Goal: Information Seeking & Learning: Learn about a topic

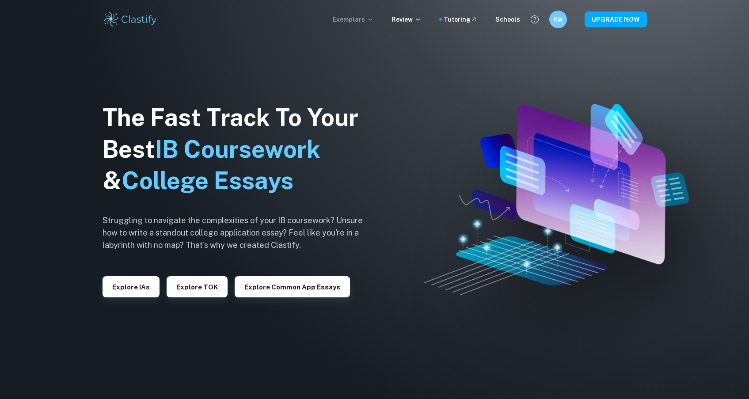
click at [371, 20] on p "Exemplars" at bounding box center [353, 20] width 41 height 10
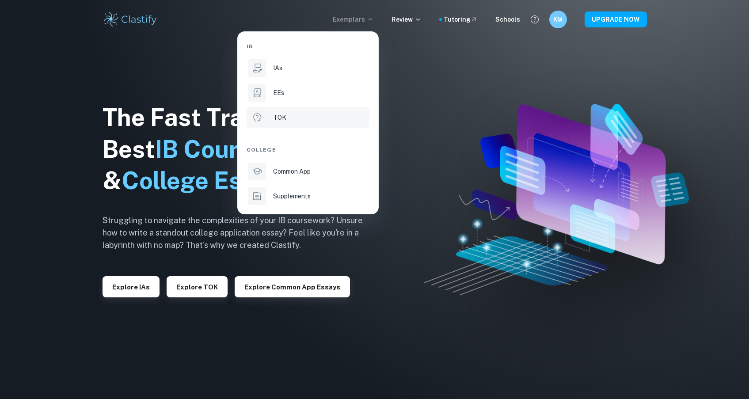
click at [281, 114] on p "TOK" at bounding box center [279, 118] width 13 height 10
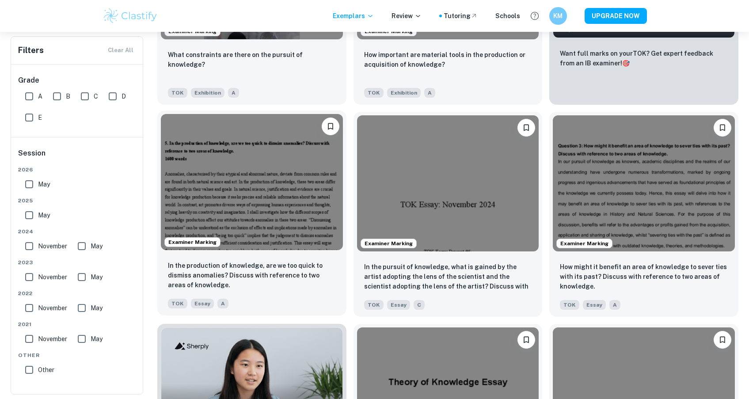
scroll to position [341, 0]
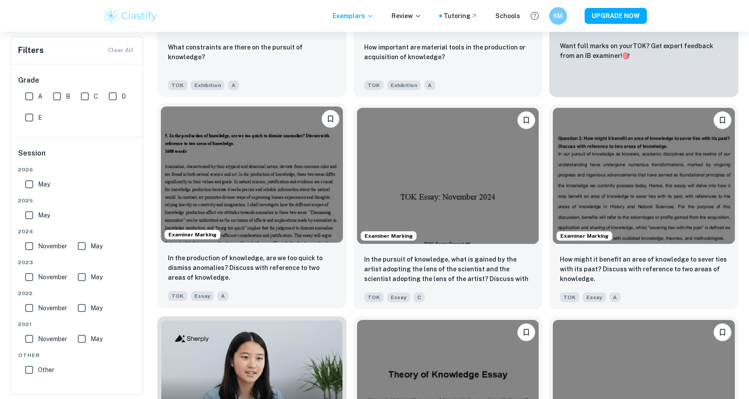
click at [282, 197] on img at bounding box center [252, 174] width 182 height 137
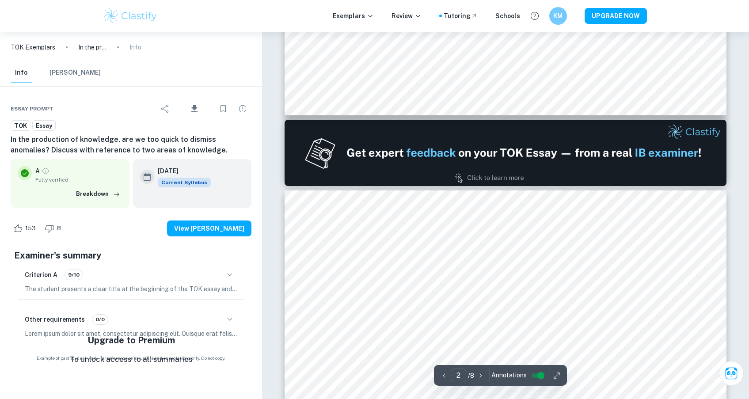
type input "1"
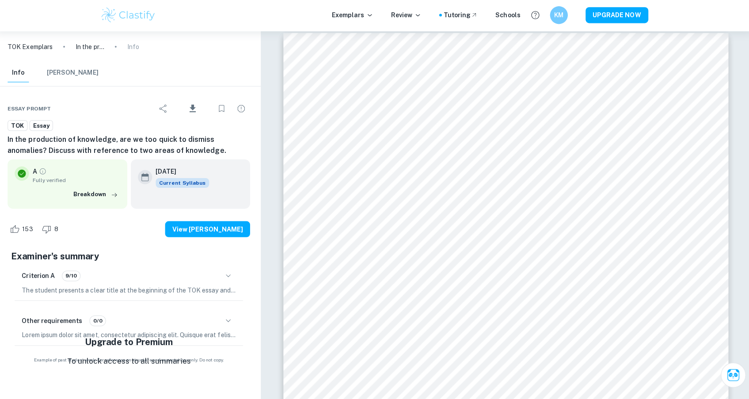
scroll to position [8, 0]
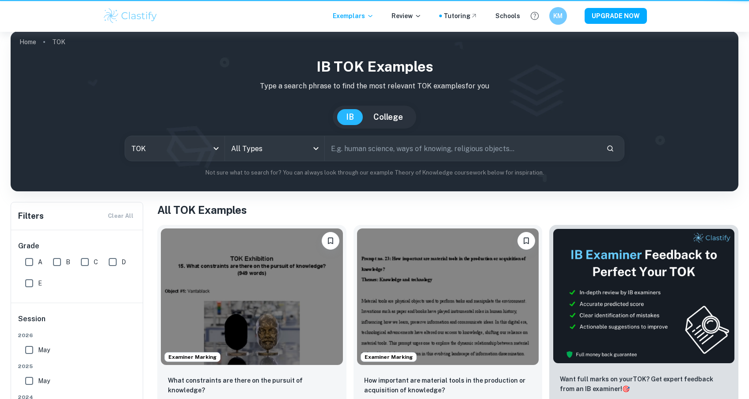
scroll to position [341, 0]
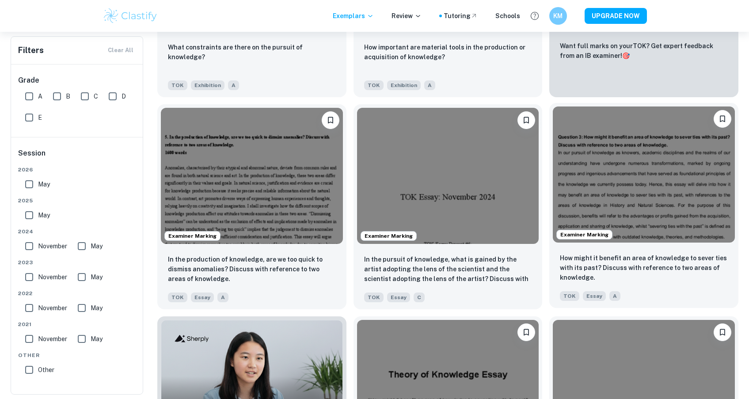
click at [603, 197] on img at bounding box center [644, 174] width 182 height 137
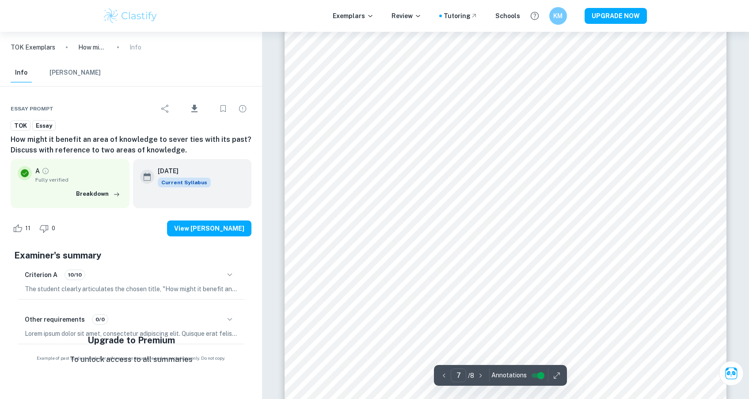
scroll to position [4020, 0]
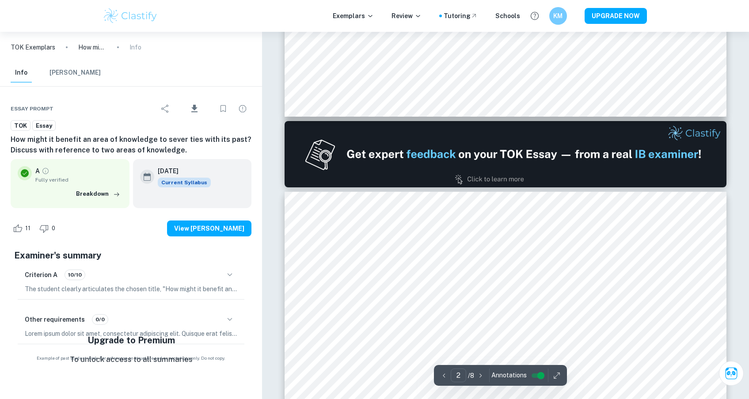
type input "1"
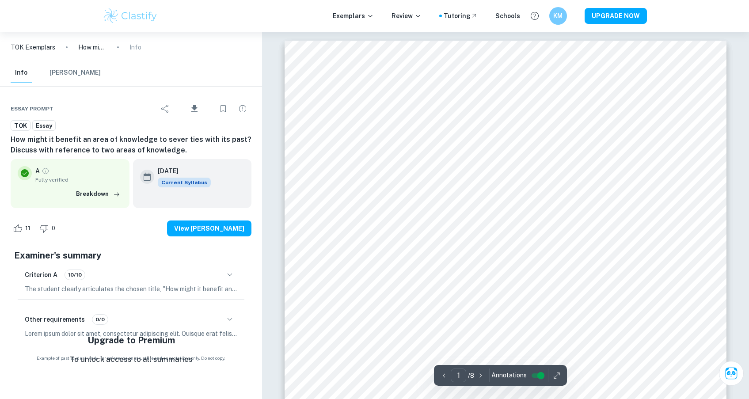
scroll to position [0, 0]
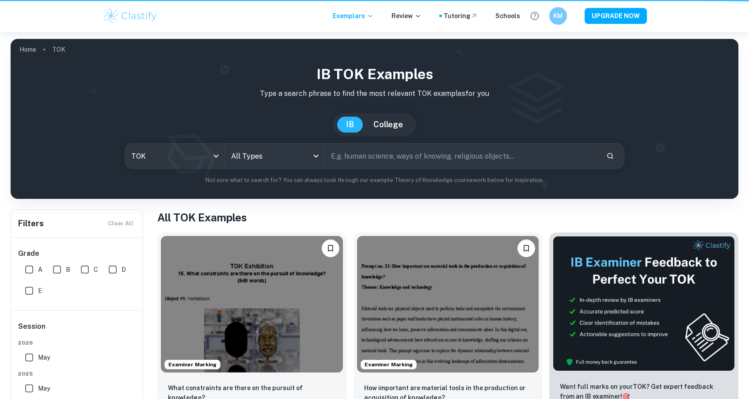
scroll to position [341, 0]
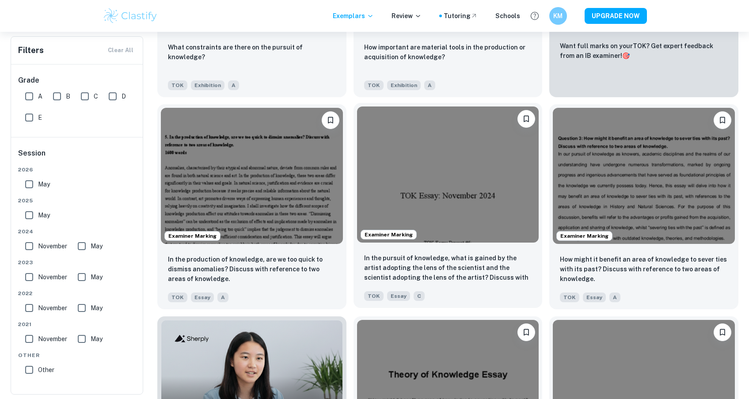
click at [462, 182] on img at bounding box center [448, 174] width 182 height 137
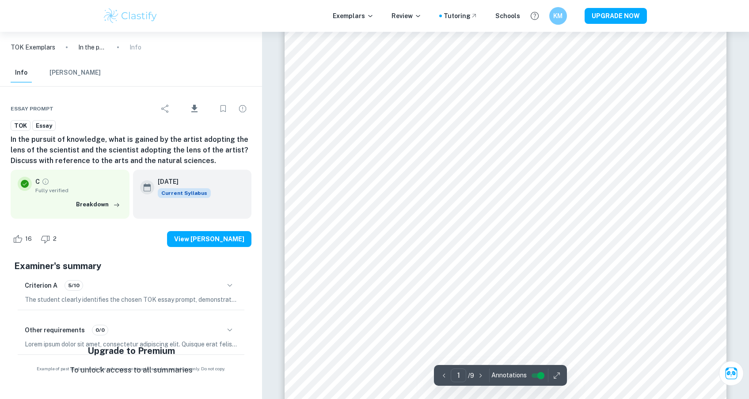
scroll to position [72, 0]
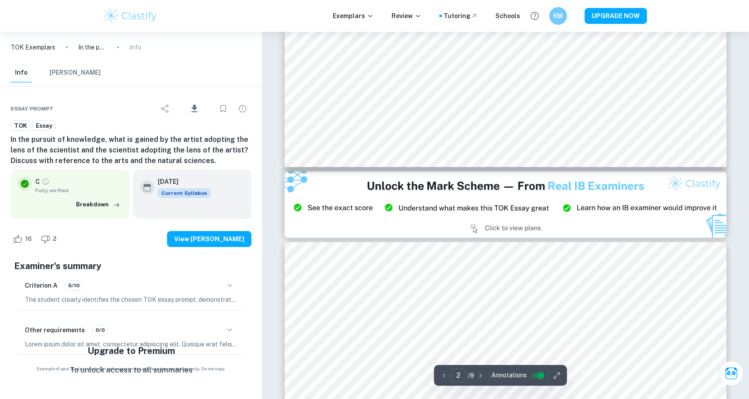
type input "3"
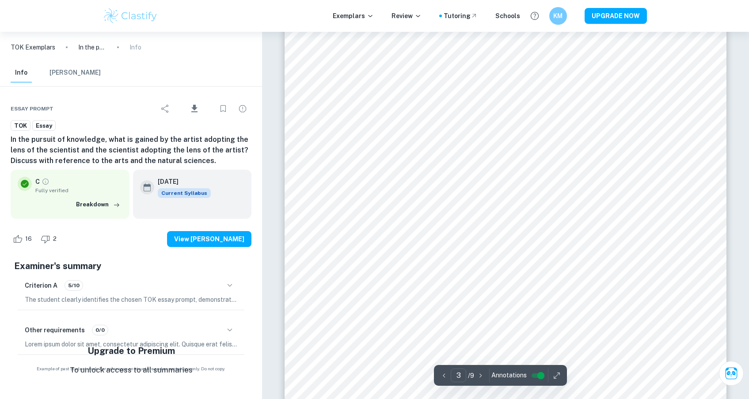
scroll to position [1480, 0]
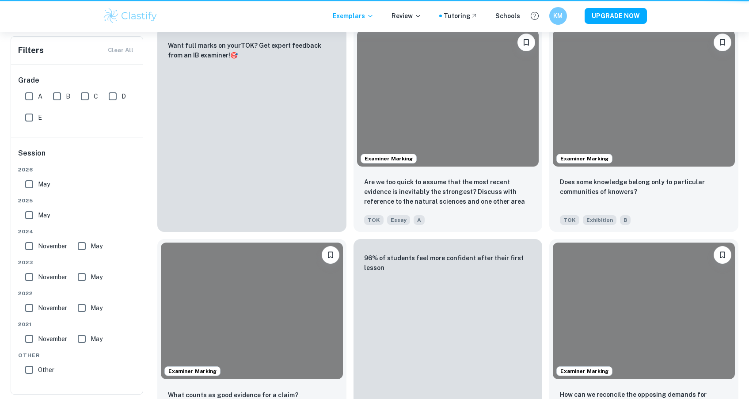
scroll to position [341, 0]
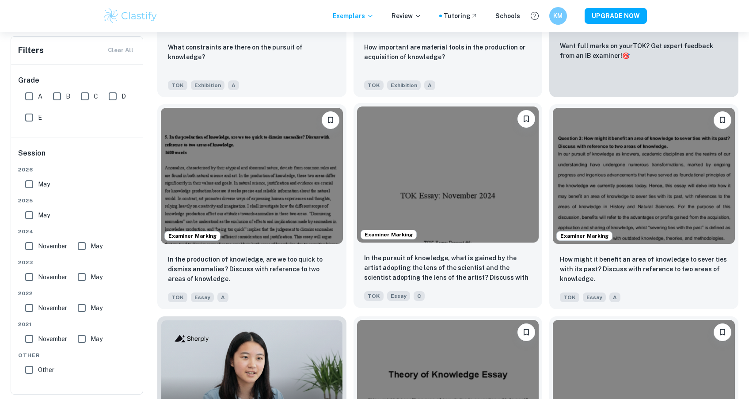
click at [454, 230] on img at bounding box center [448, 174] width 182 height 137
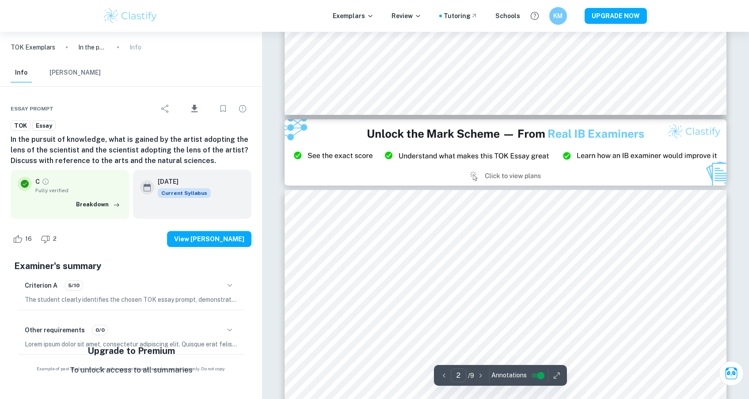
type input "3"
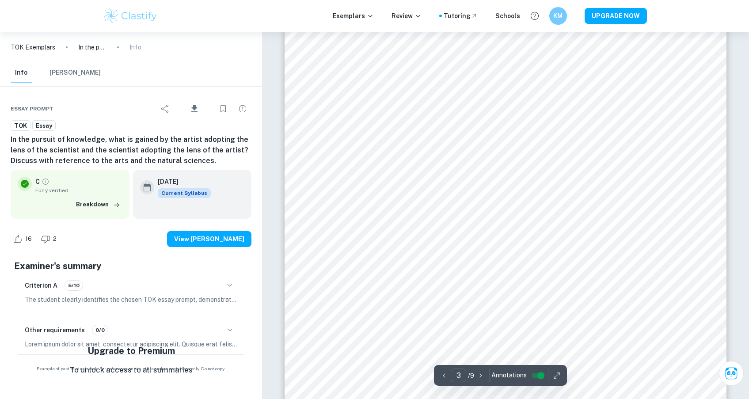
scroll to position [1339, 0]
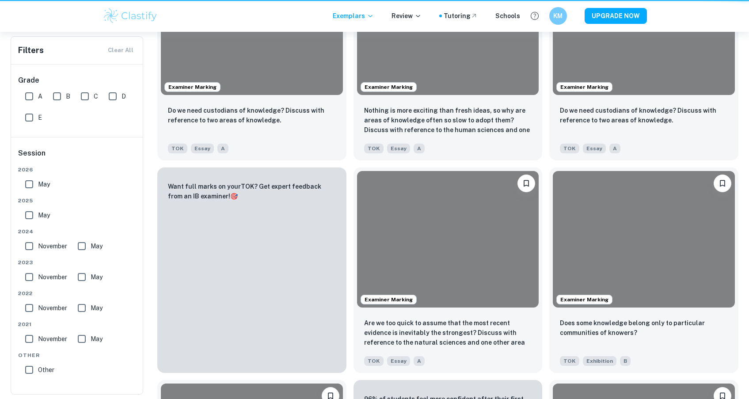
scroll to position [341, 0]
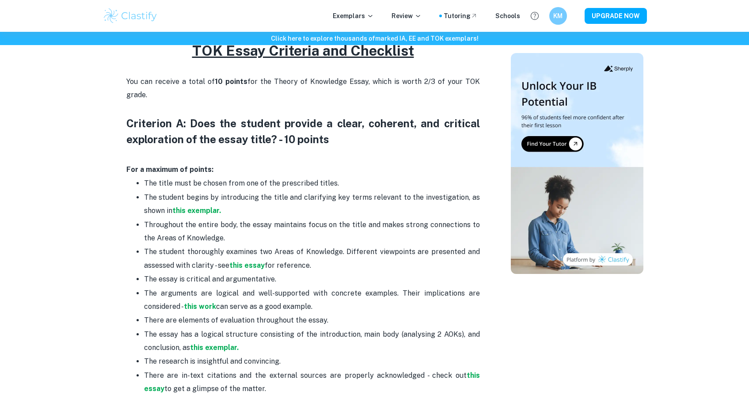
scroll to position [371, 0]
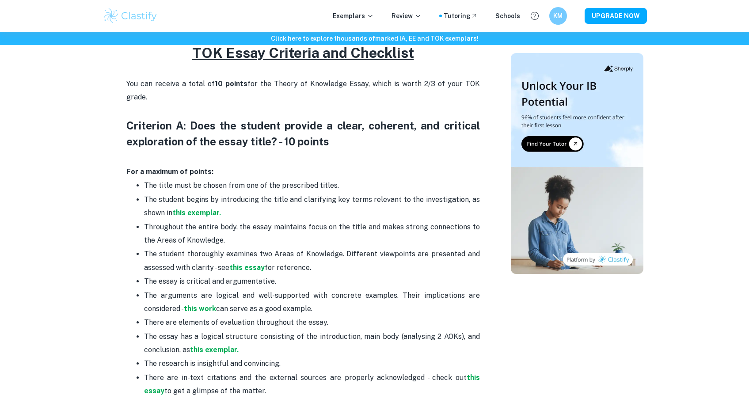
click at [296, 58] on u "TOK Essay Criteria and Checklist" at bounding box center [303, 53] width 222 height 16
